Goal: Task Accomplishment & Management: Manage account settings

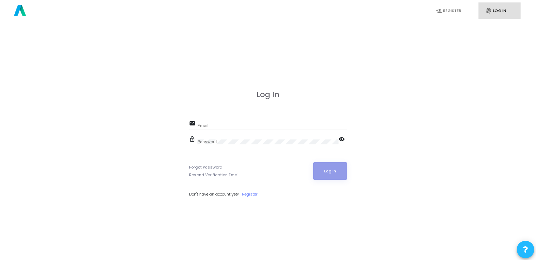
click at [253, 121] on div "Email" at bounding box center [271, 124] width 149 height 11
click at [329, 172] on button "Log In" at bounding box center [330, 171] width 34 height 18
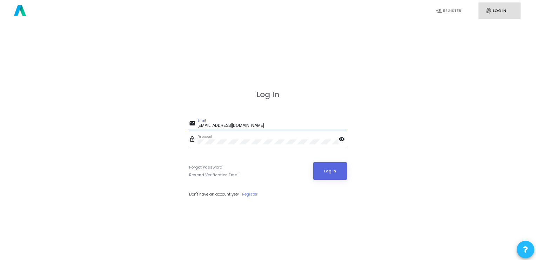
click at [256, 124] on input "[EMAIL_ADDRESS][DOMAIN_NAME]" at bounding box center [271, 125] width 149 height 5
drag, startPoint x: 429, startPoint y: 1, endPoint x: 380, endPoint y: 84, distance: 95.7
click at [380, 84] on div "Log In email [EMAIL_ADDRESS][DOMAIN_NAME] Email lock_outline Password visibilit…" at bounding box center [268, 151] width 520 height 260
click at [261, 123] on input "[EMAIL_ADDRESS][DOMAIN_NAME]" at bounding box center [271, 125] width 149 height 5
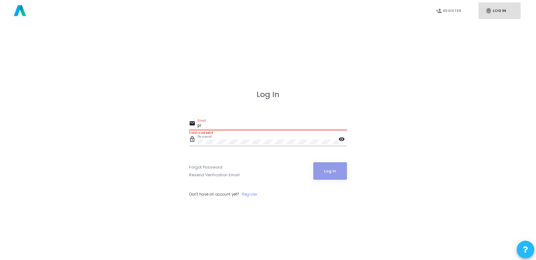
type input "p"
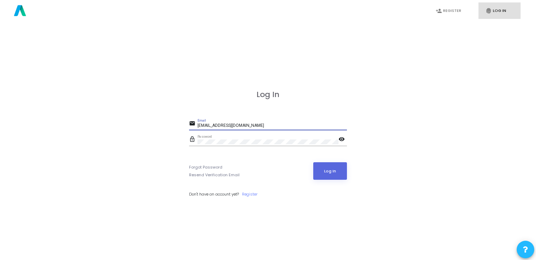
type input "[EMAIL_ADDRESS][DOMAIN_NAME]"
click at [340, 136] on mat-icon "visibility" at bounding box center [342, 140] width 8 height 8
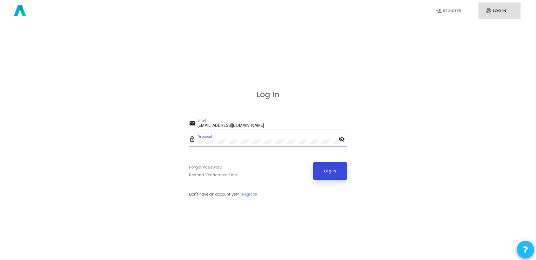
click at [335, 168] on button "Log In" at bounding box center [330, 171] width 34 height 18
